Goal: Complete application form

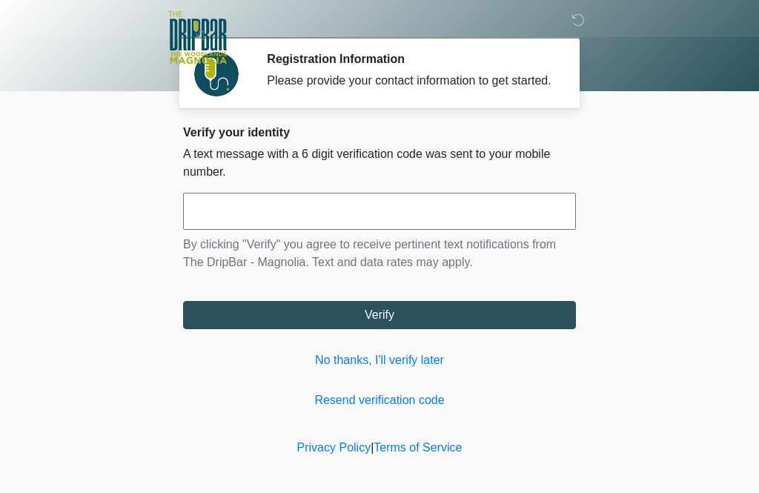
scroll to position [1, 0]
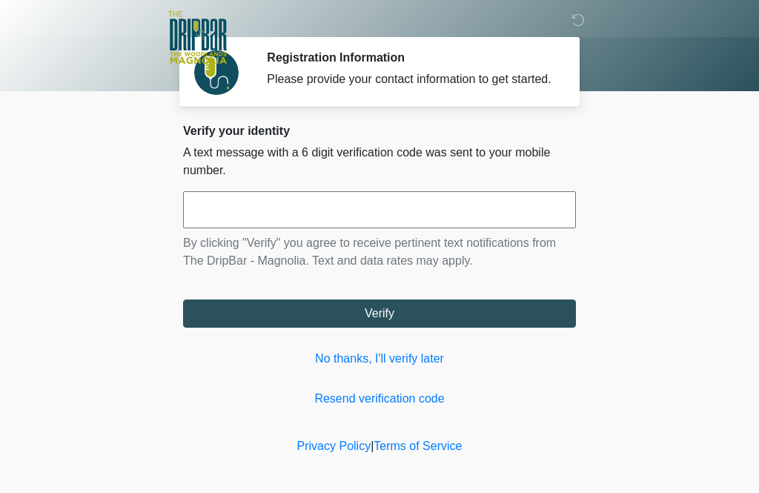
click at [374, 218] on input "text" at bounding box center [379, 209] width 393 height 37
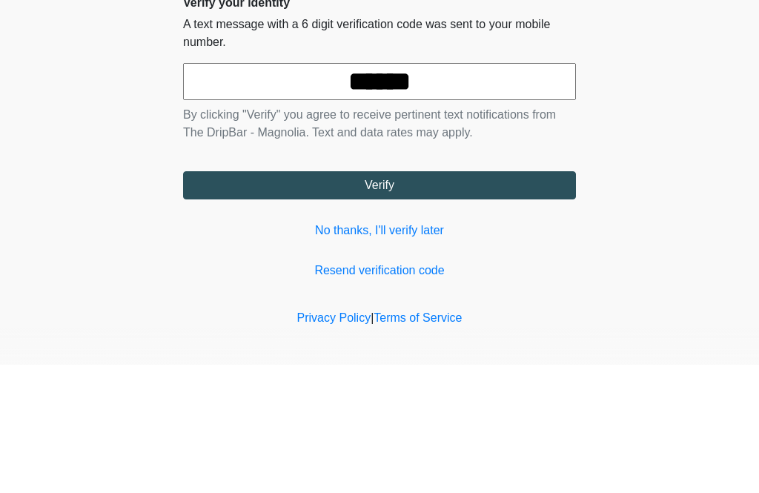
scroll to position [25, 0]
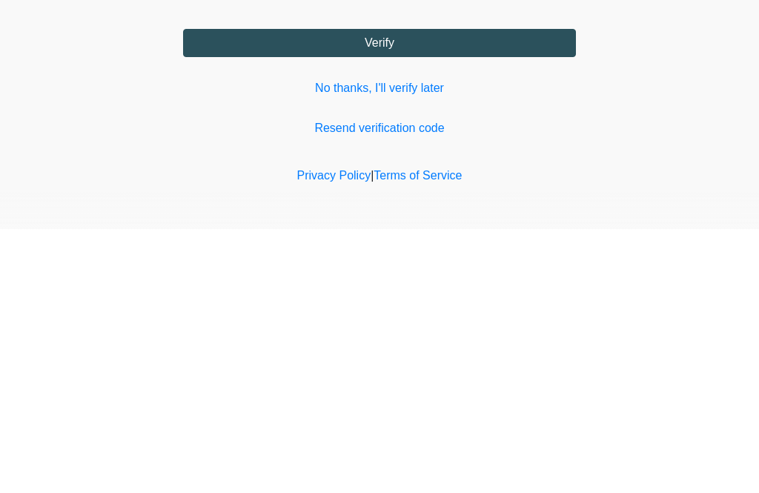
type input "******"
click at [530, 293] on button "Verify" at bounding box center [379, 307] width 393 height 28
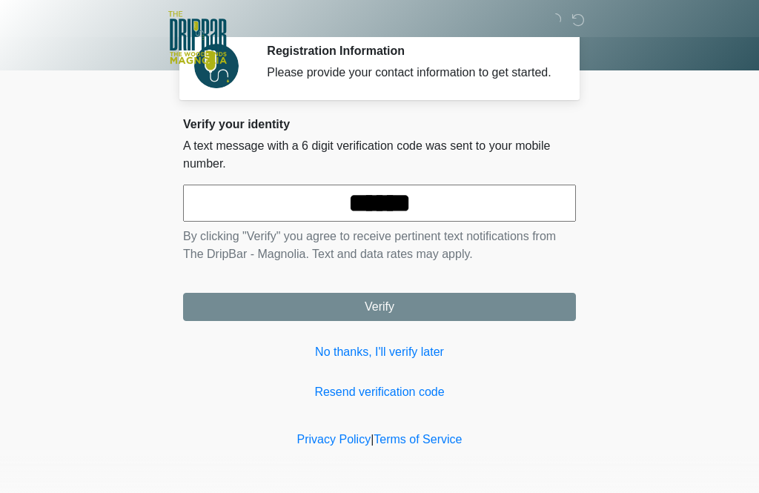
scroll to position [0, 0]
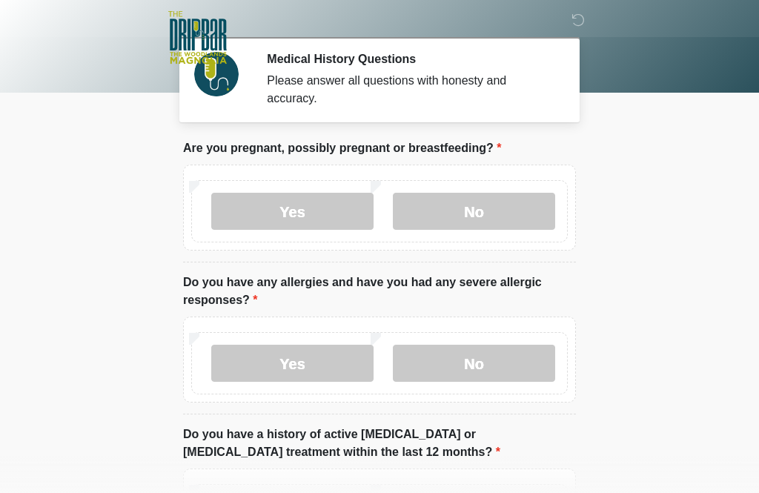
click at [490, 203] on label "No" at bounding box center [474, 211] width 162 height 37
click at [480, 365] on label "No" at bounding box center [474, 363] width 162 height 37
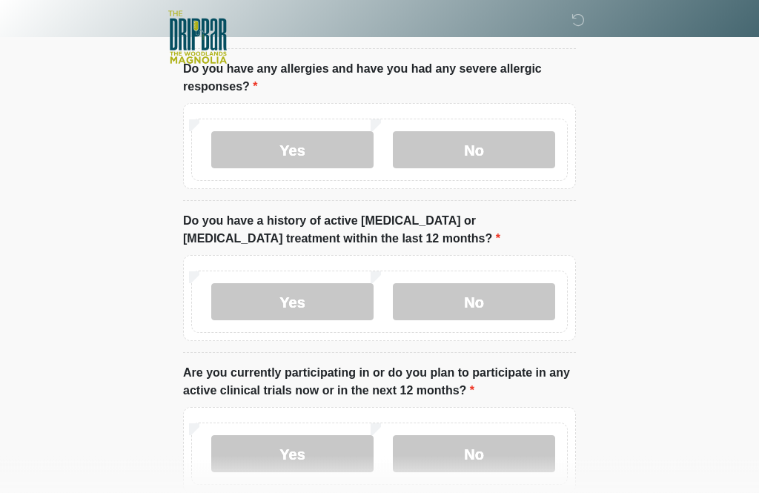
scroll to position [214, 0]
click at [503, 302] on label "No" at bounding box center [474, 301] width 162 height 37
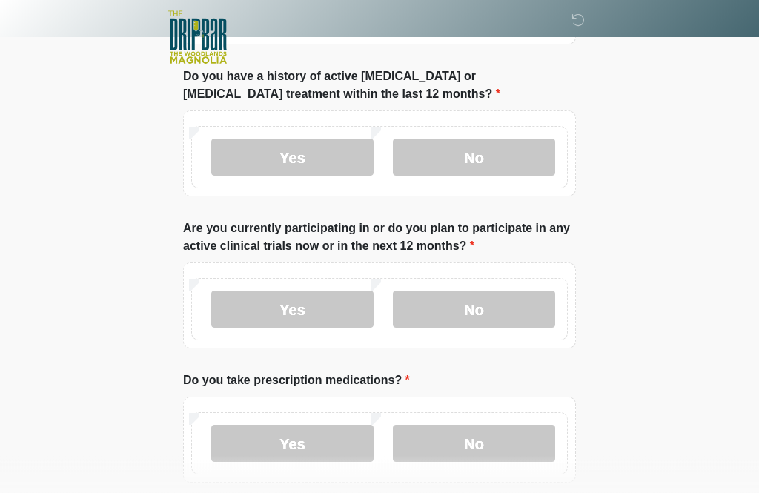
scroll to position [380, 0]
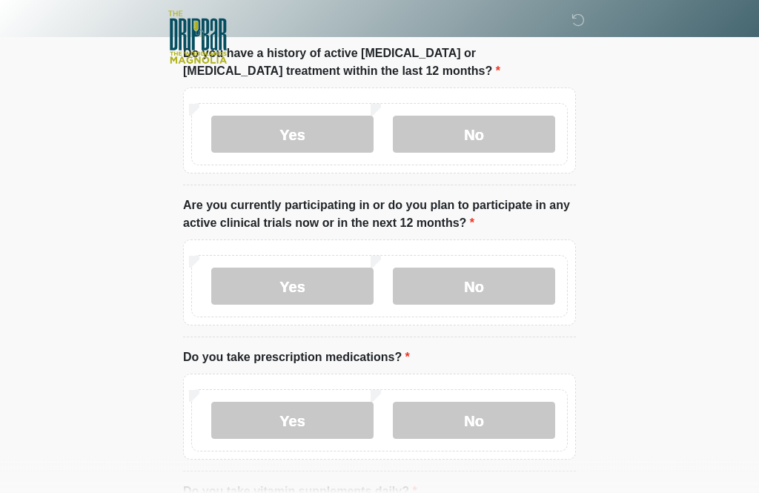
click at [509, 281] on label "No" at bounding box center [474, 286] width 162 height 37
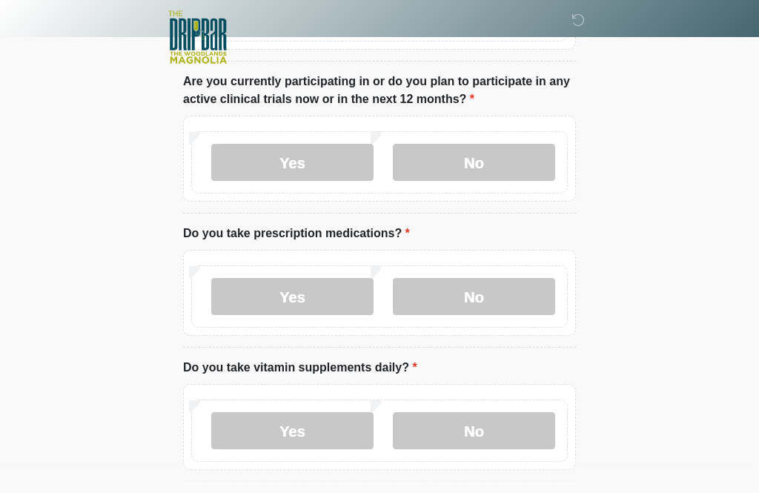
scroll to position [517, 0]
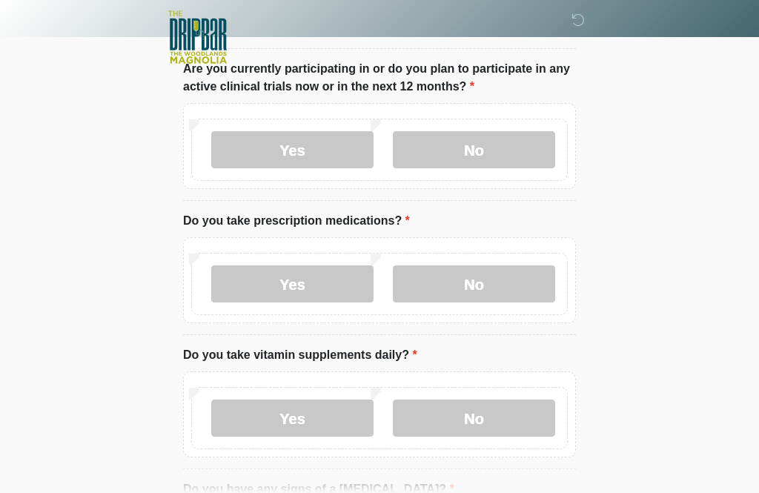
click at [490, 276] on label "No" at bounding box center [474, 284] width 162 height 37
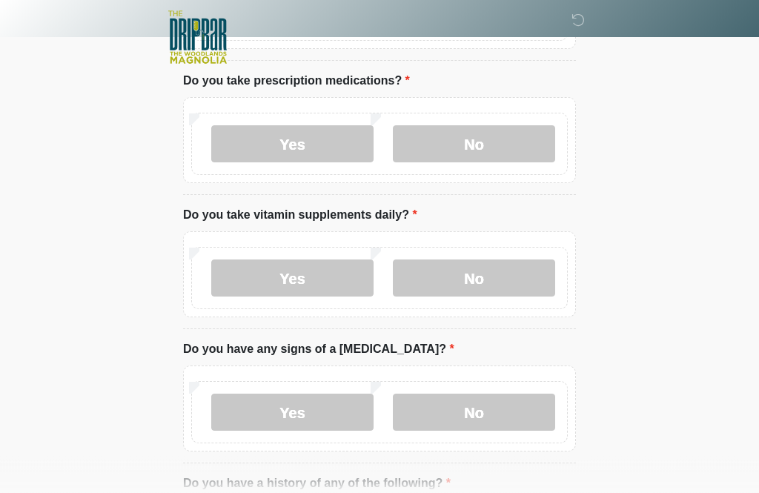
scroll to position [659, 0]
click at [331, 277] on label "Yes" at bounding box center [292, 277] width 162 height 37
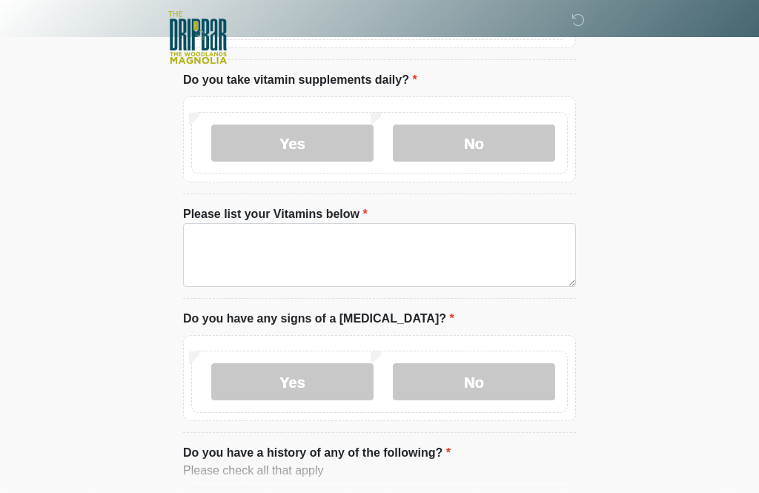
scroll to position [794, 0]
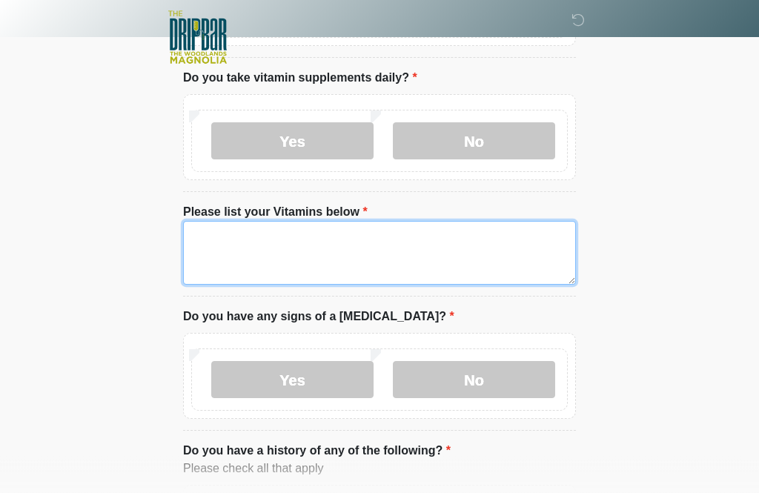
click at [224, 234] on textarea "Please list your Vitamins below" at bounding box center [379, 254] width 393 height 64
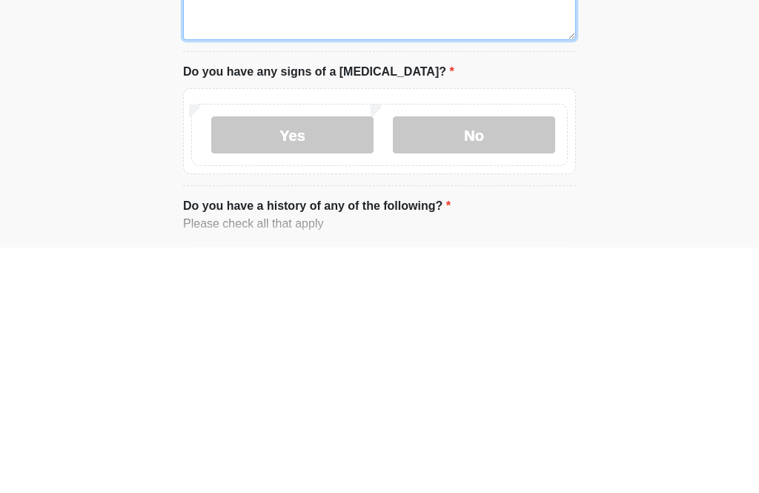
type textarea "**********"
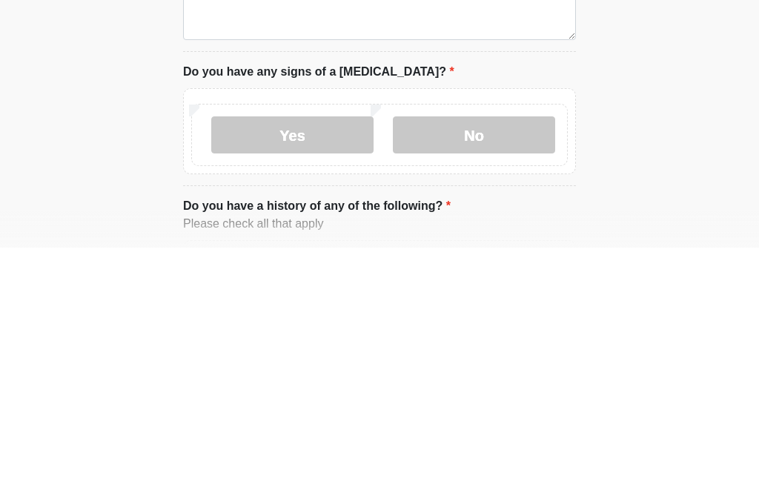
click at [498, 362] on label "No" at bounding box center [474, 380] width 162 height 37
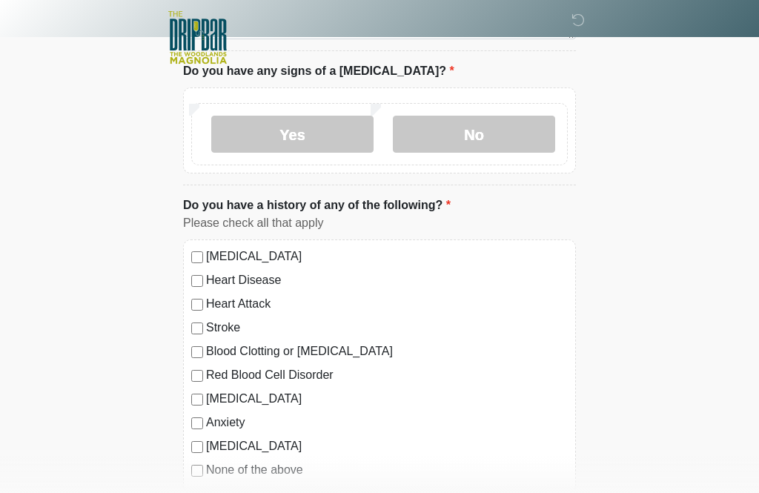
scroll to position [1122, 0]
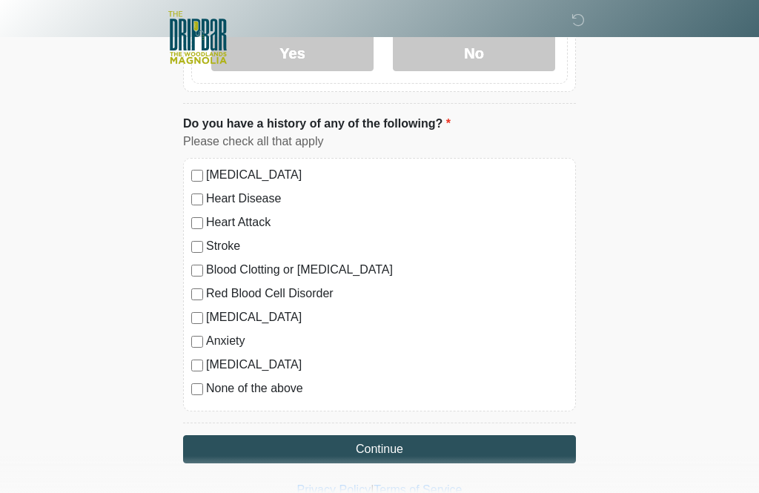
click at [394, 445] on button "Continue" at bounding box center [379, 449] width 393 height 28
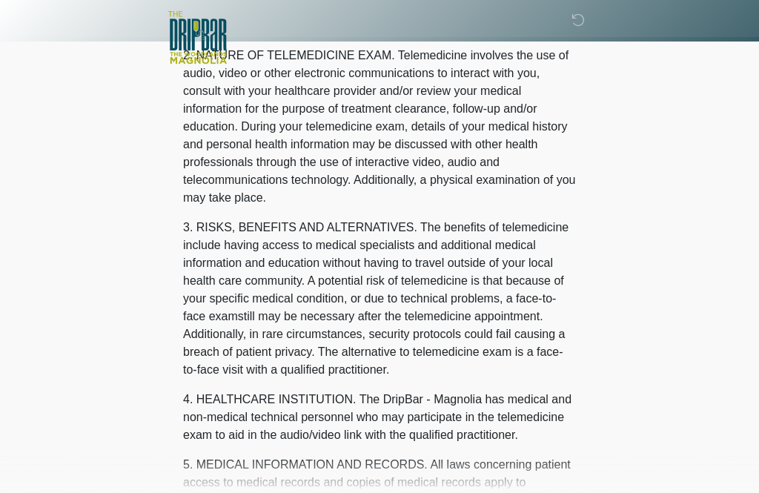
scroll to position [0, 0]
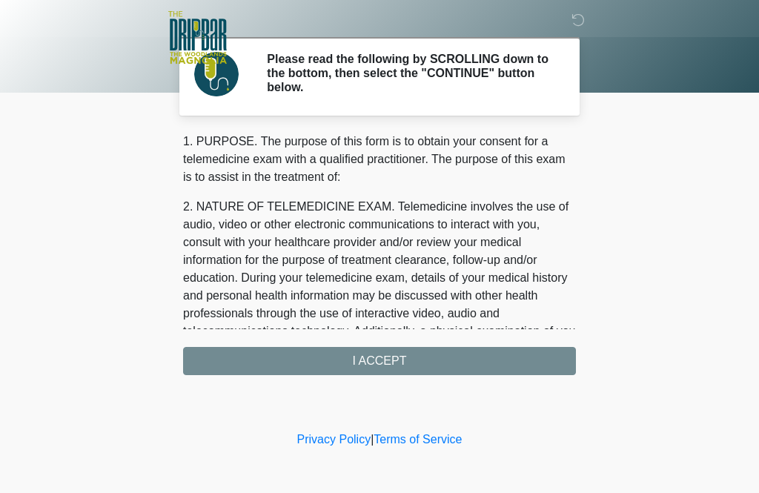
click at [435, 355] on div "1. PURPOSE. The purpose of this form is to obtain your consent for a telemedici…" at bounding box center [379, 254] width 393 height 242
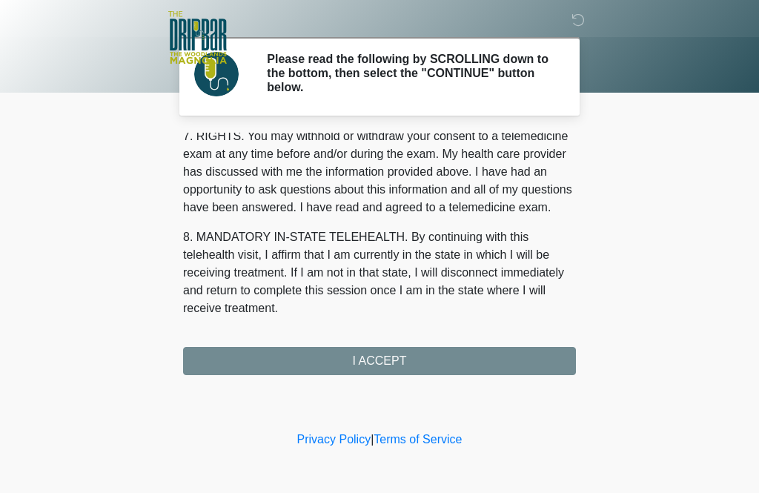
scroll to position [664, 0]
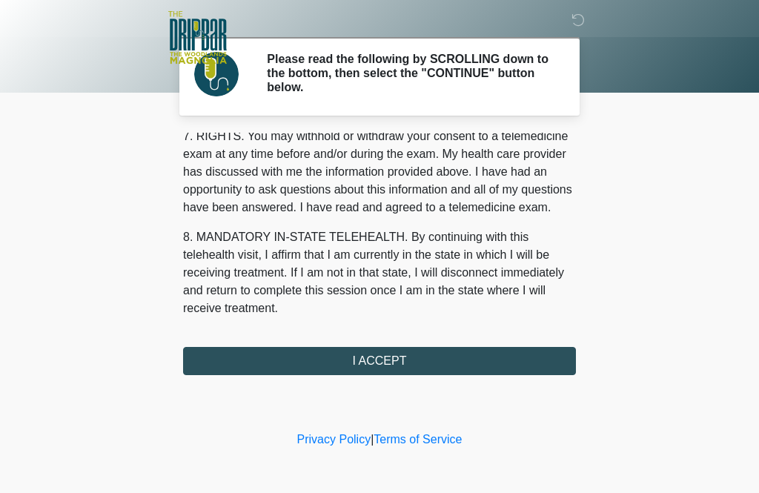
click at [408, 372] on button "I ACCEPT" at bounding box center [379, 361] width 393 height 28
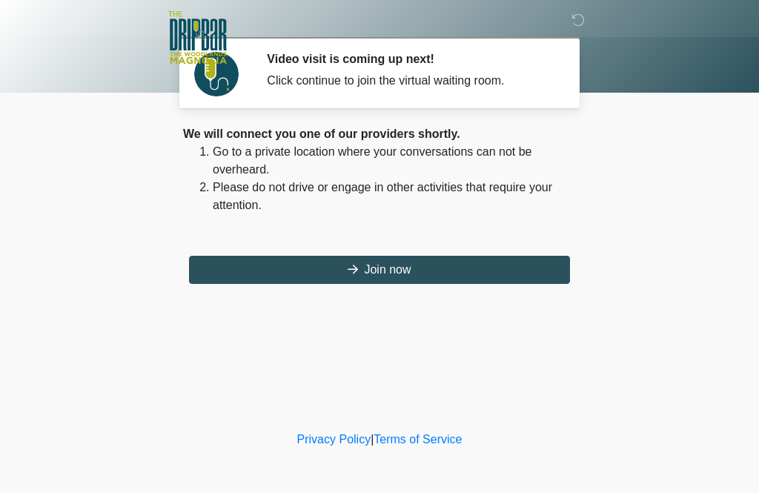
click at [427, 263] on button "Join now" at bounding box center [379, 270] width 381 height 28
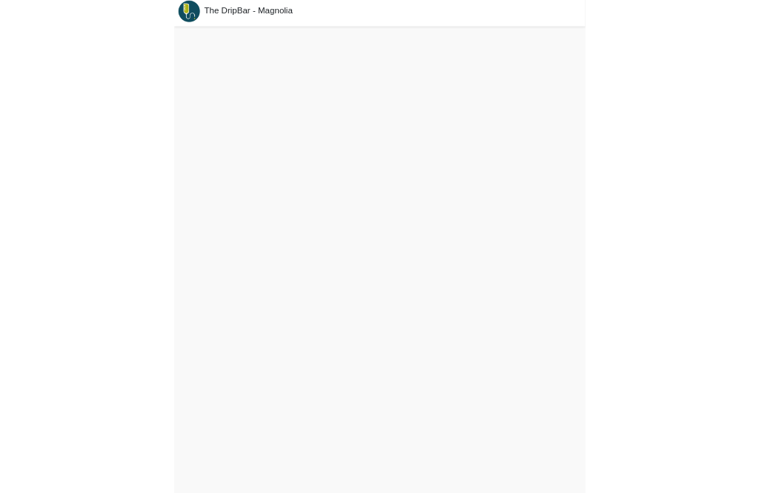
scroll to position [46, 0]
